Goal: Use online tool/utility: Utilize a website feature to perform a specific function

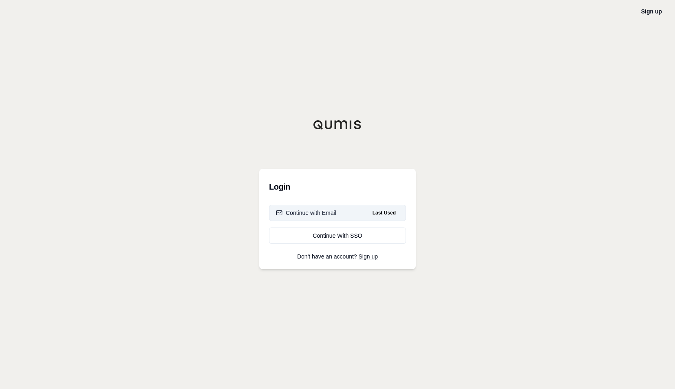
click at [334, 211] on div "Continue with Email" at bounding box center [306, 213] width 60 height 8
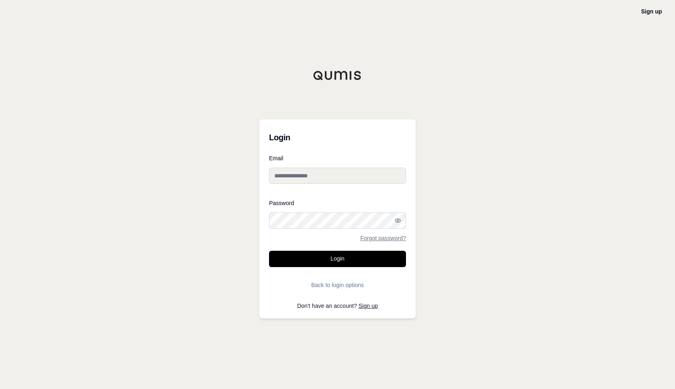
click at [323, 168] on input "Email" at bounding box center [337, 176] width 137 height 16
type input "**********"
click at [269, 251] on button "Login" at bounding box center [337, 259] width 137 height 16
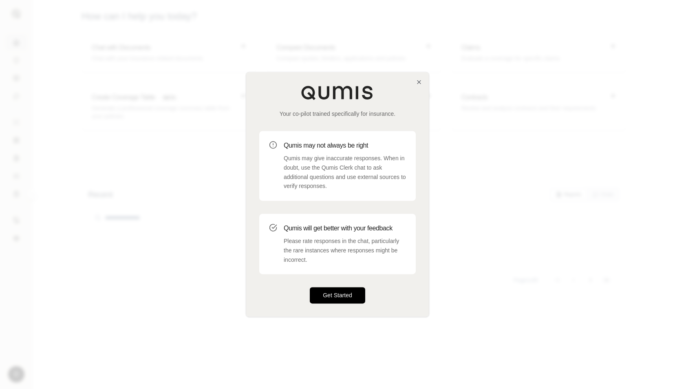
click at [333, 295] on button "Get Started" at bounding box center [337, 295] width 55 height 16
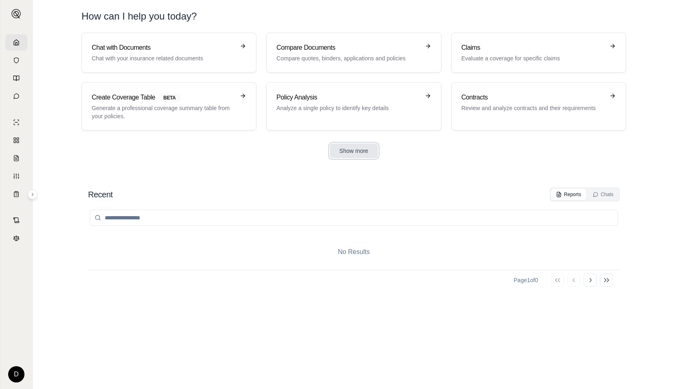
click at [360, 156] on button "Show more" at bounding box center [354, 151] width 49 height 15
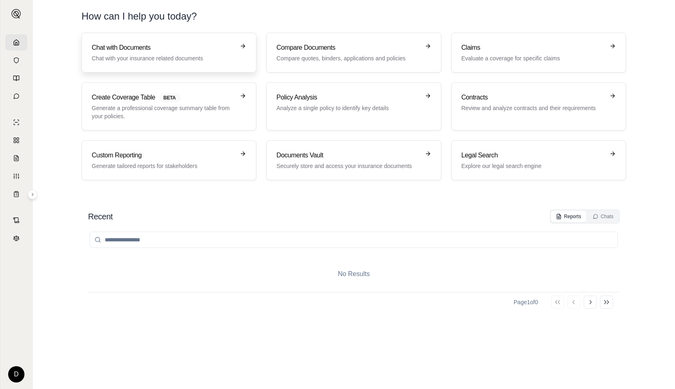
click at [181, 47] on h3 "Chat with Documents" at bounding box center [163, 48] width 143 height 10
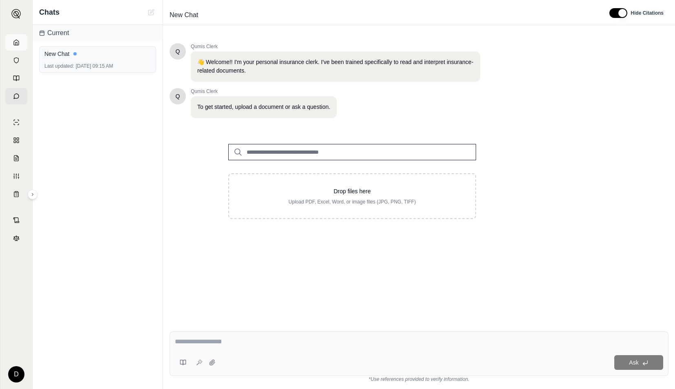
click at [22, 38] on link at bounding box center [16, 42] width 22 height 16
